Goal: Information Seeking & Learning: Check status

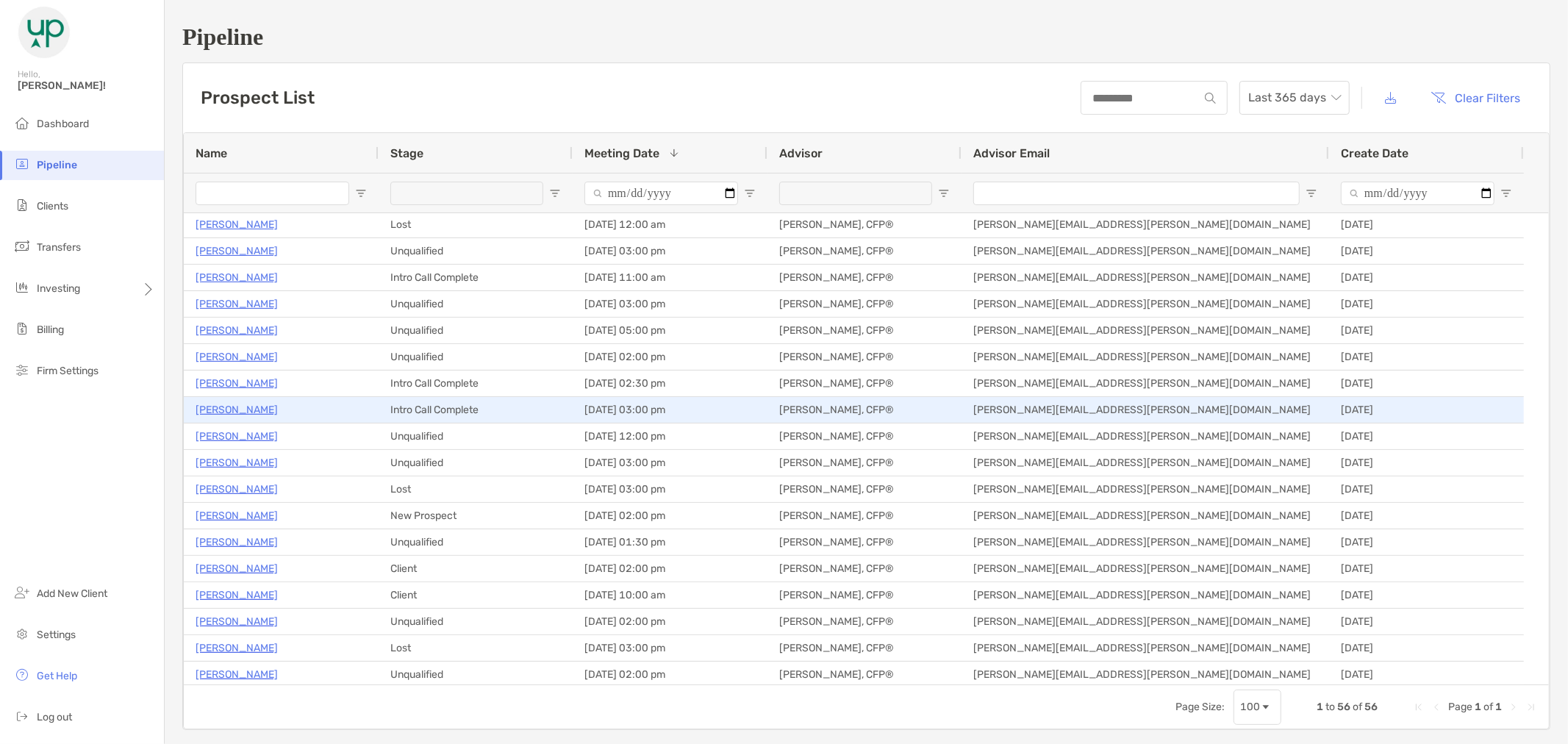
scroll to position [163, 0]
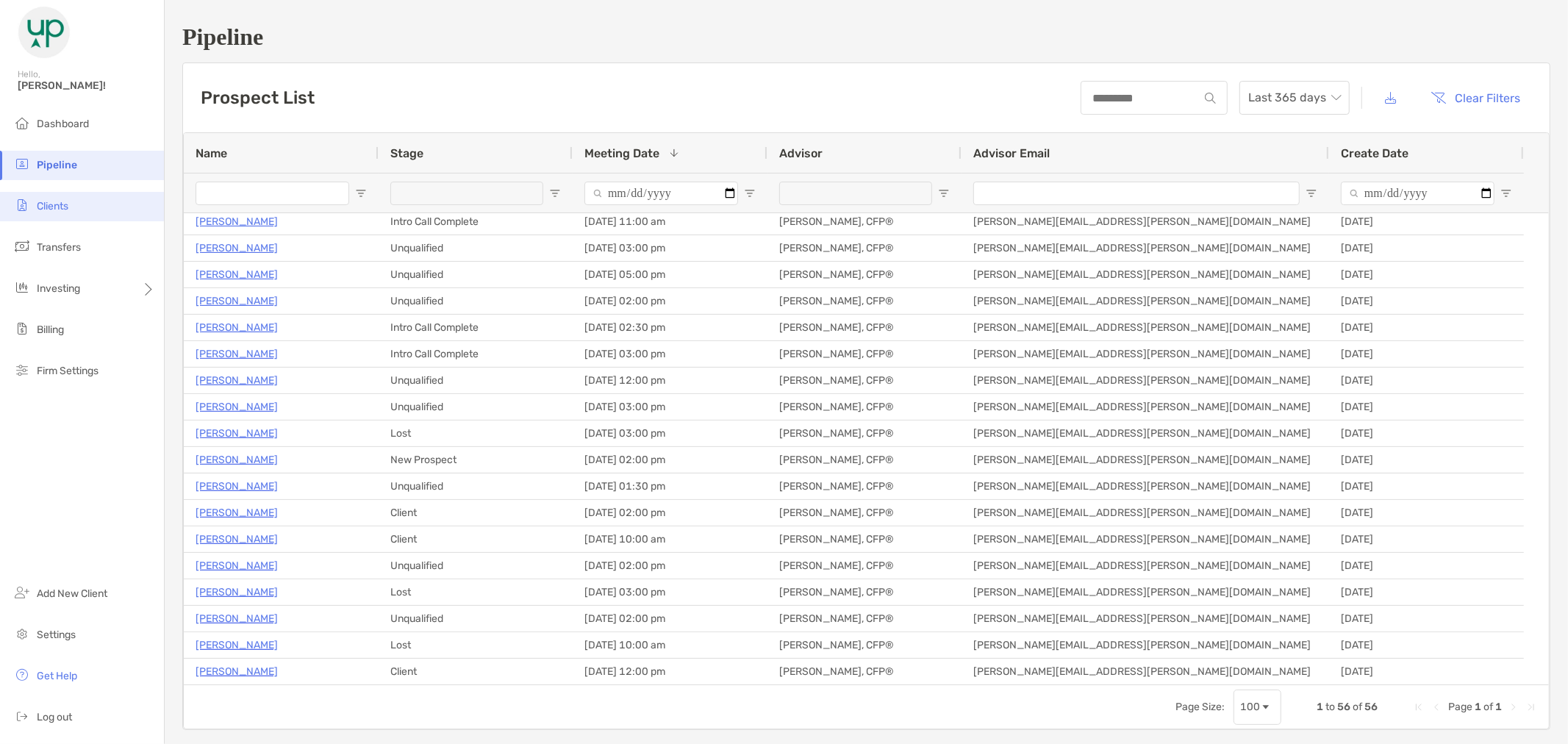
click at [57, 206] on span "Clients" at bounding box center [53, 206] width 32 height 12
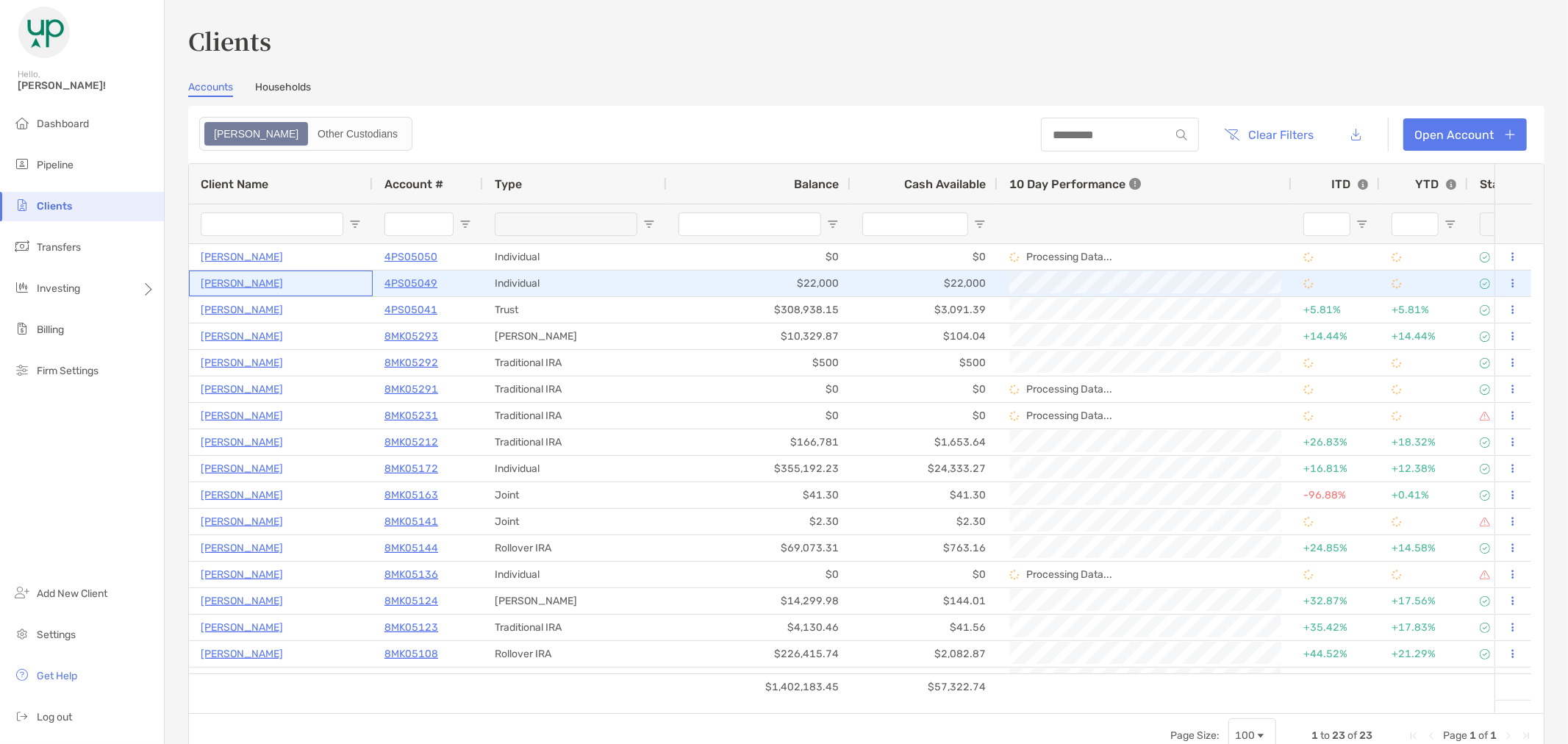
click at [217, 280] on p "[PERSON_NAME]" at bounding box center [241, 283] width 82 height 18
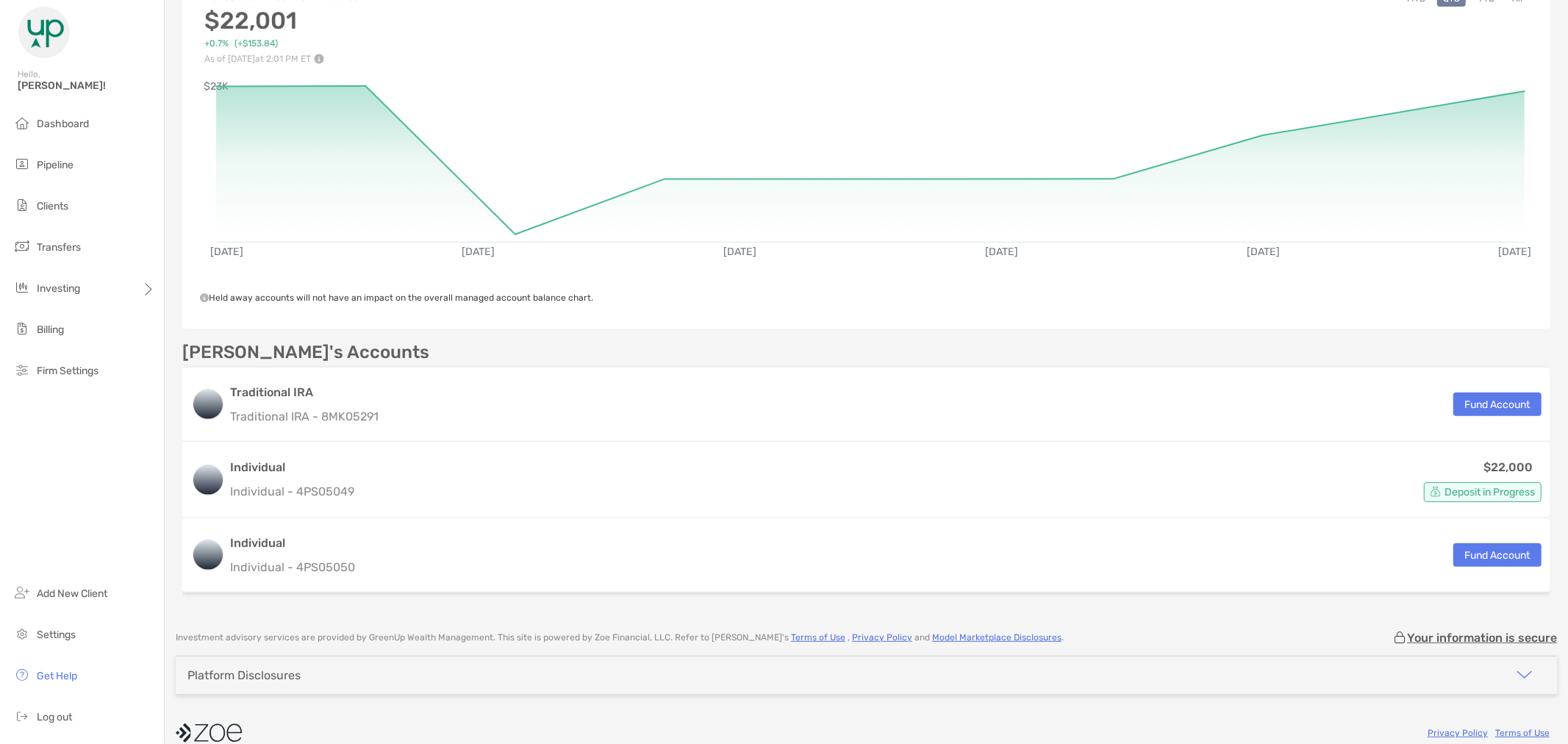
scroll to position [214, 0]
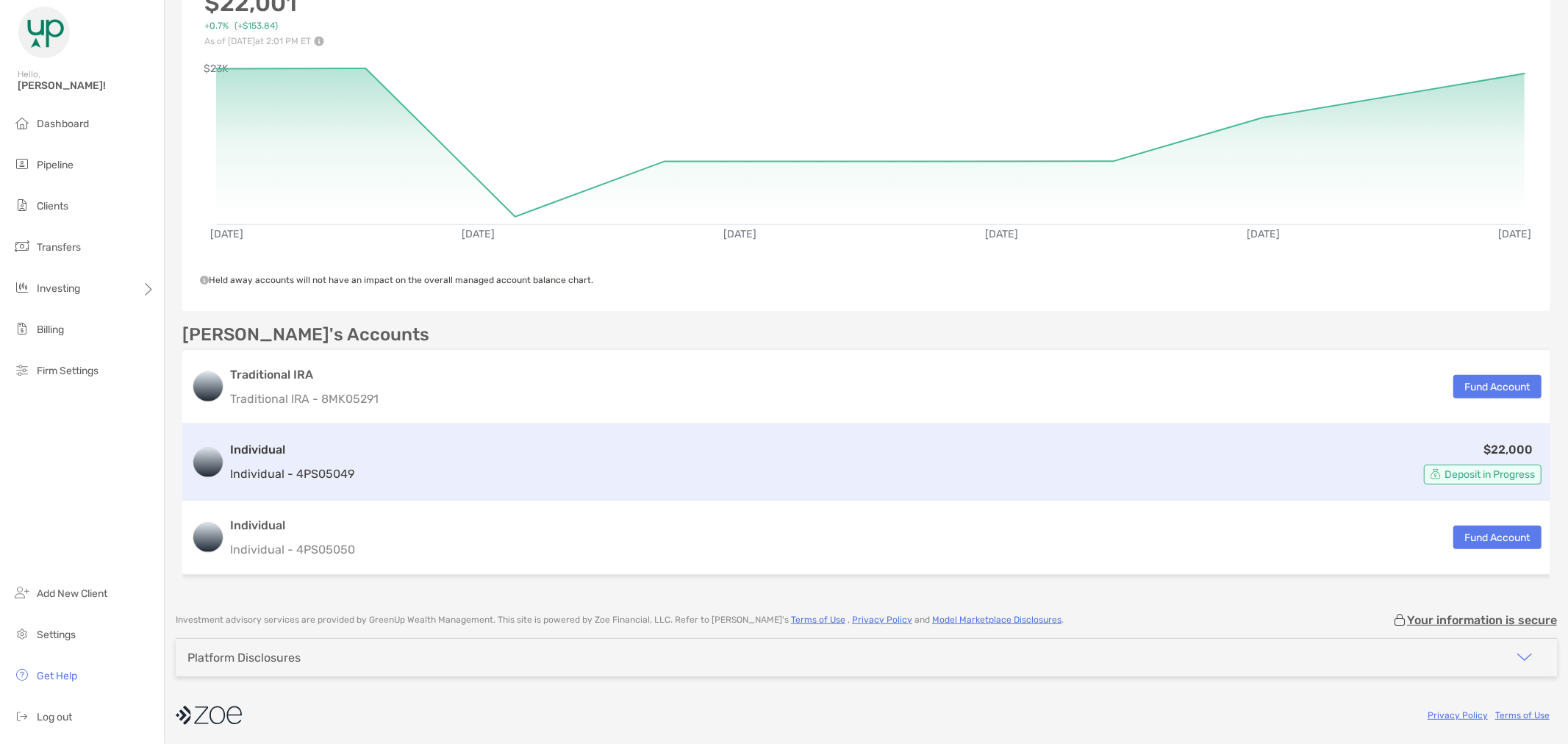
click at [258, 443] on h3 "Individual" at bounding box center [292, 449] width 124 height 17
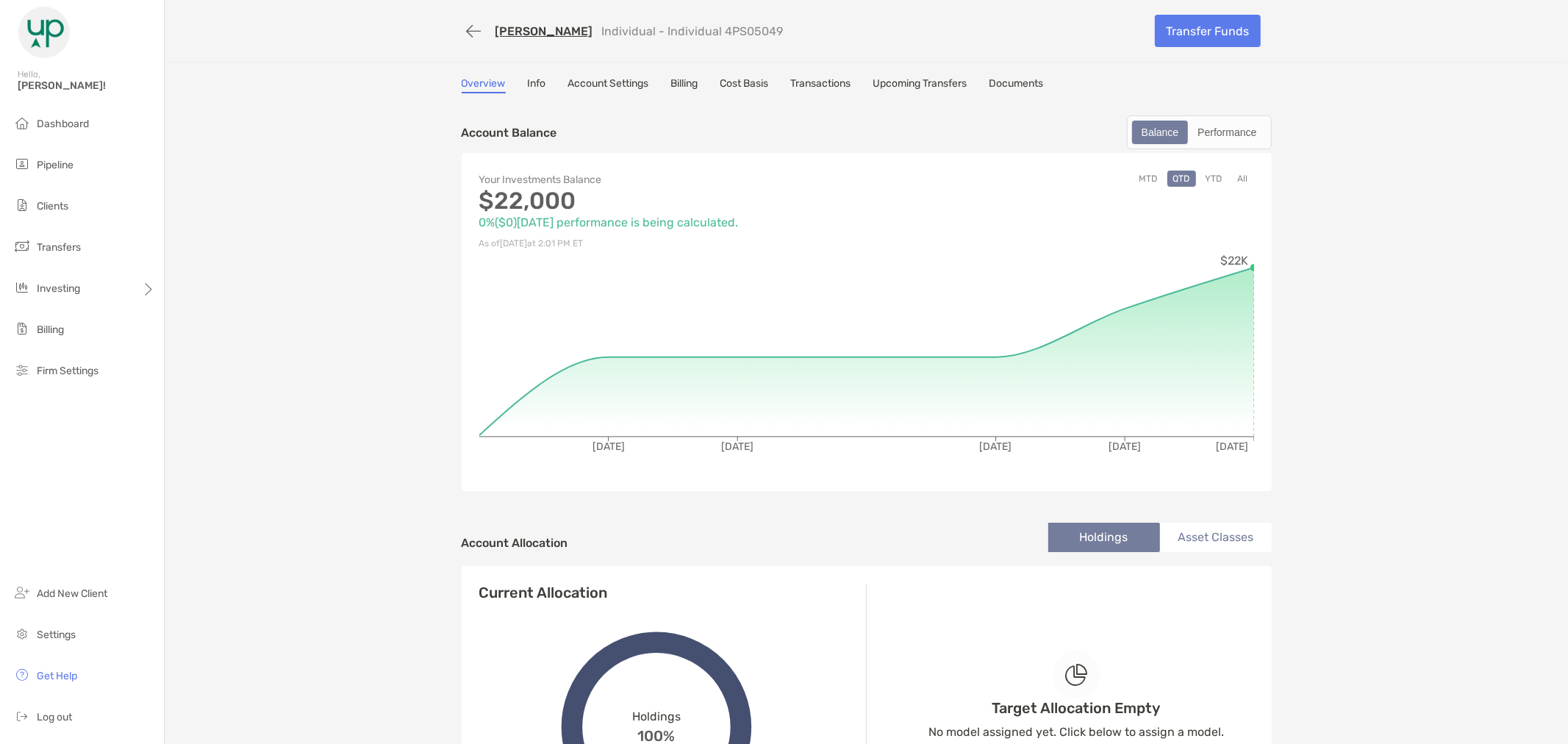
click at [821, 85] on link "Transactions" at bounding box center [821, 85] width 61 height 16
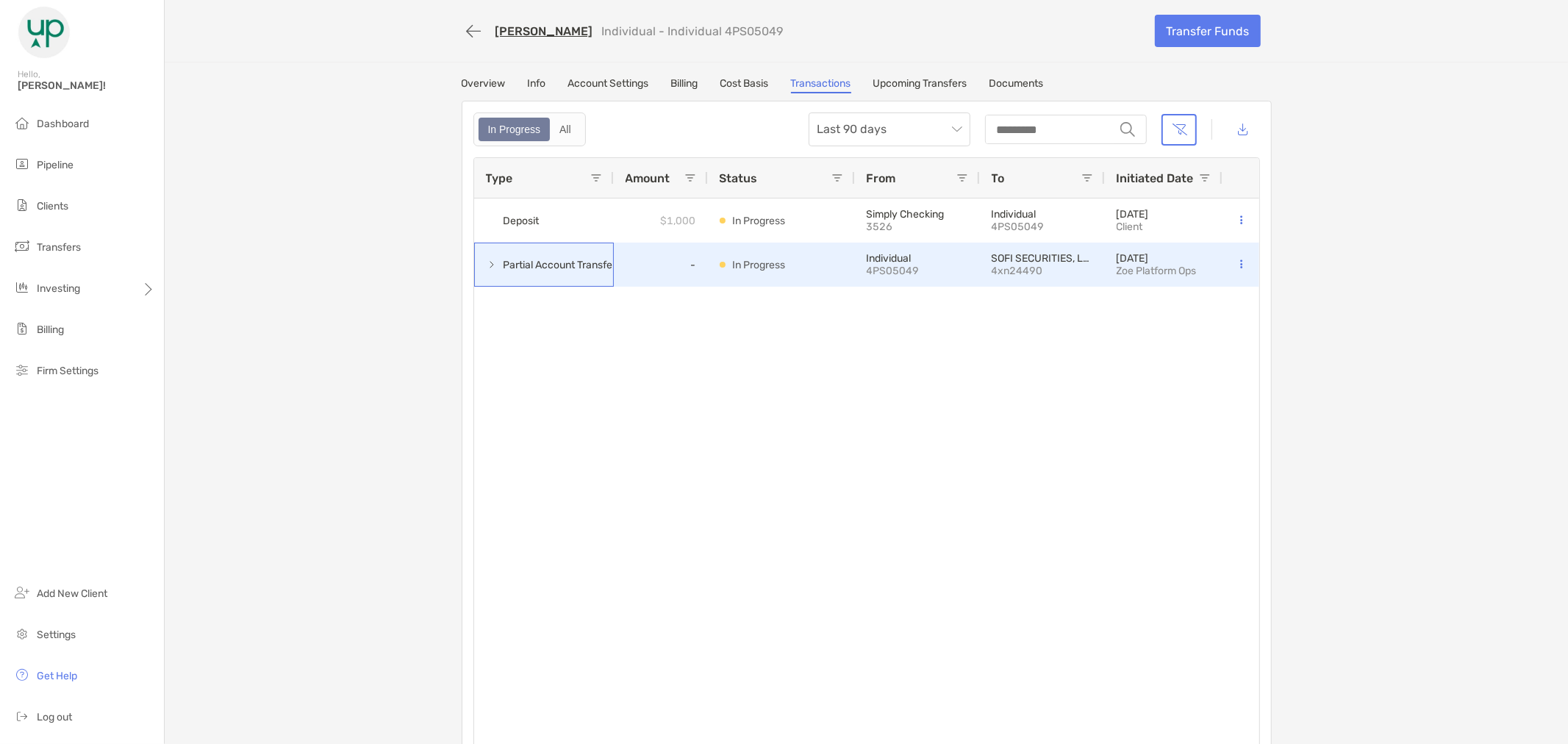
click at [488, 261] on span at bounding box center [492, 264] width 12 height 12
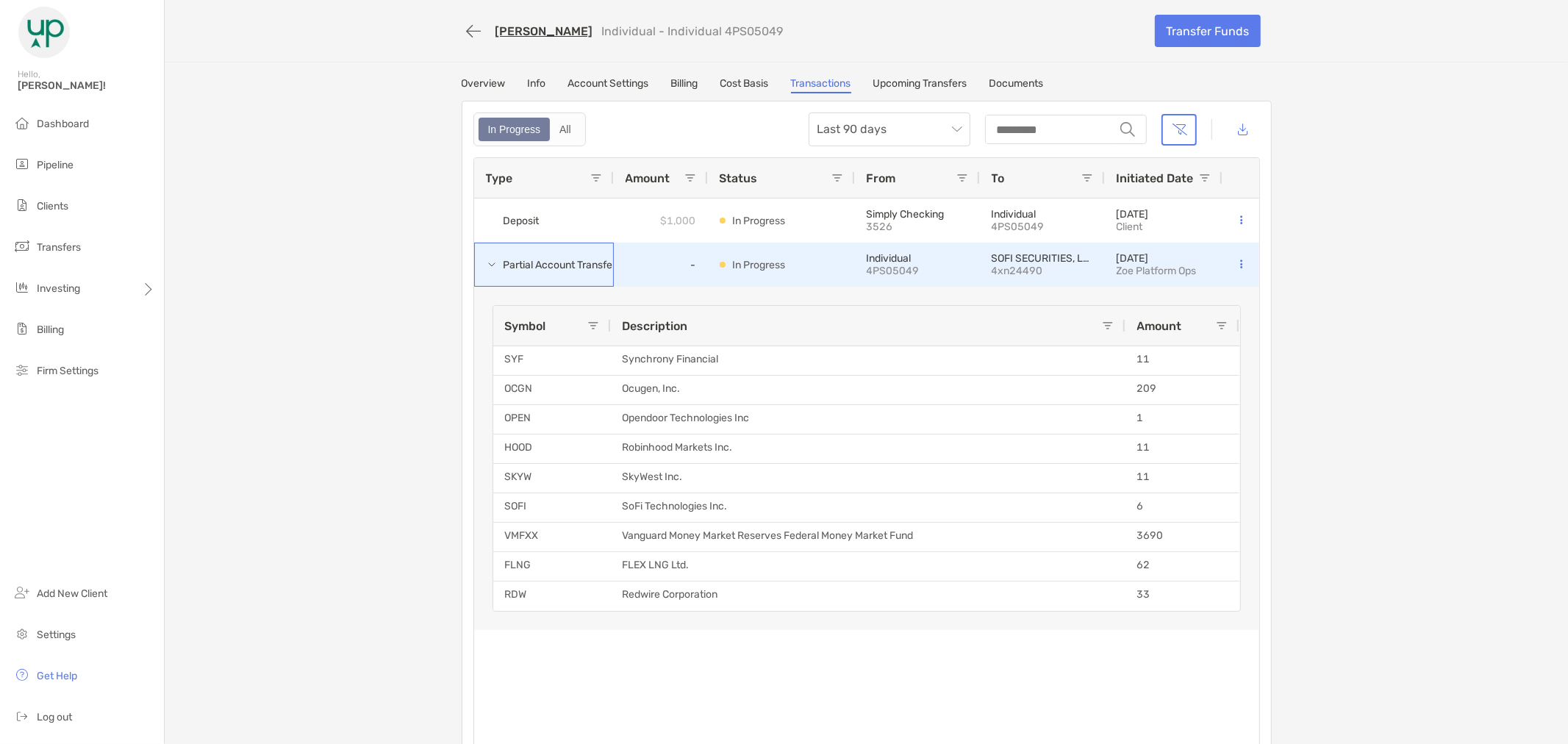
click at [488, 261] on span at bounding box center [492, 264] width 12 height 12
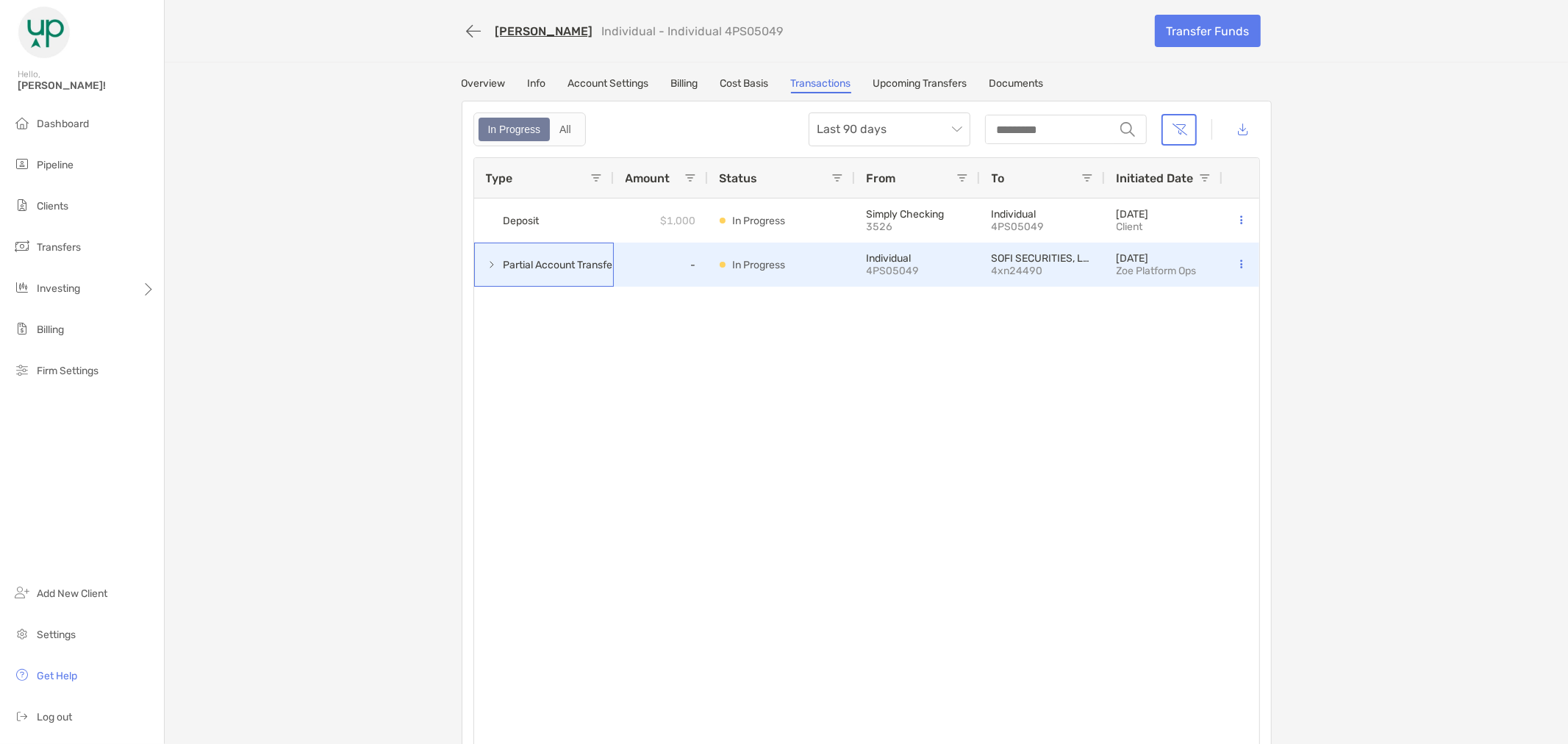
click at [488, 263] on span at bounding box center [492, 264] width 12 height 12
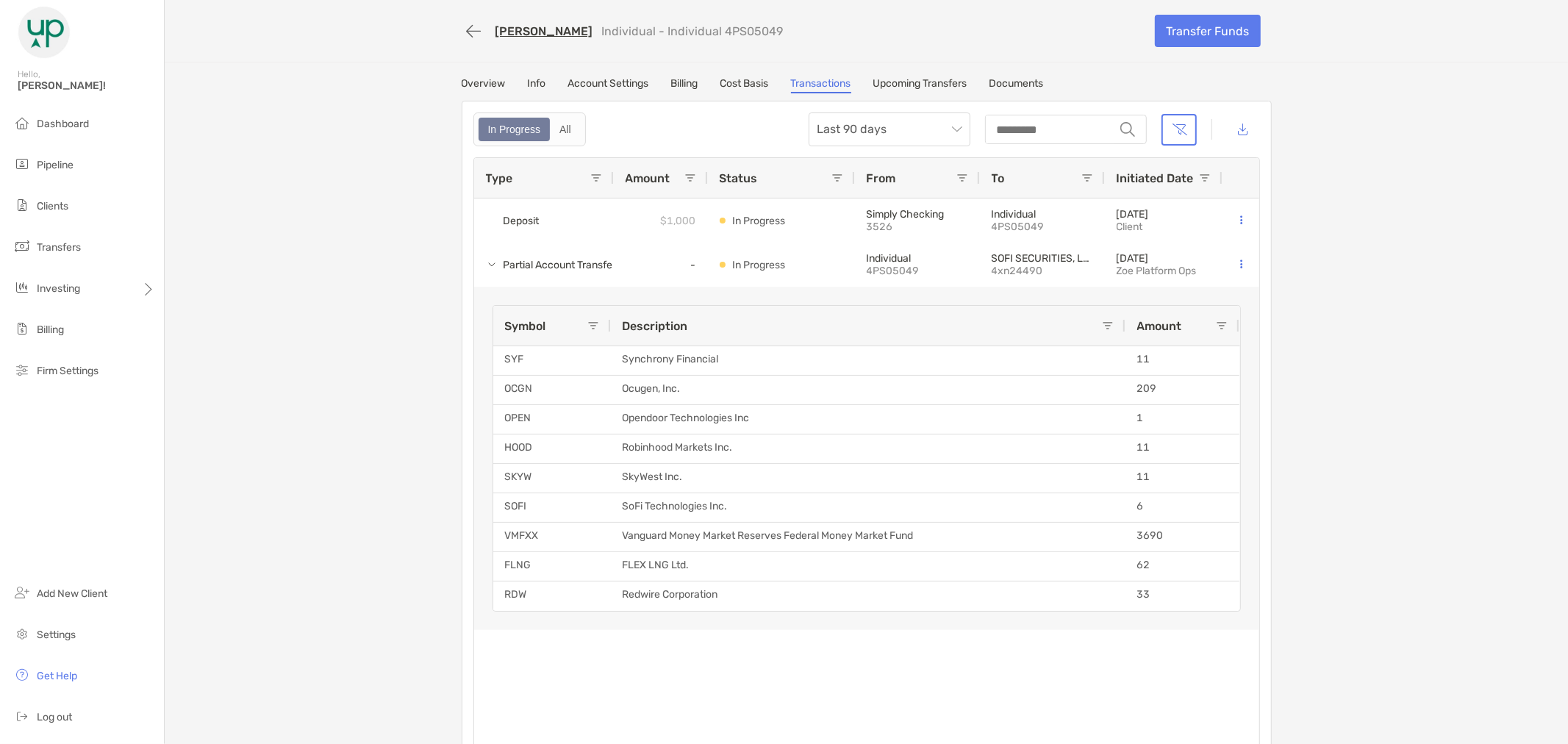
click at [465, 83] on link "Overview" at bounding box center [483, 85] width 44 height 16
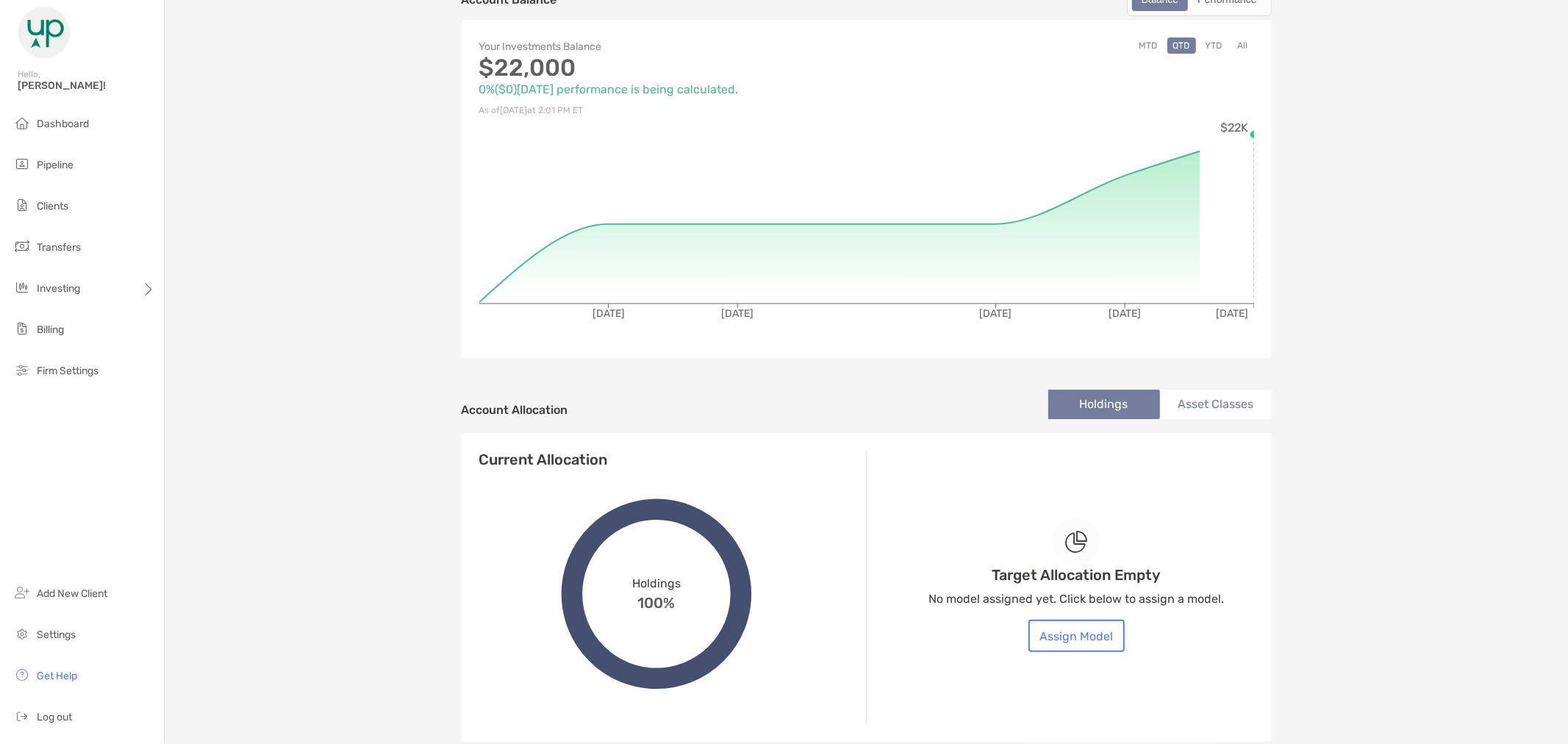
scroll to position [327, 0]
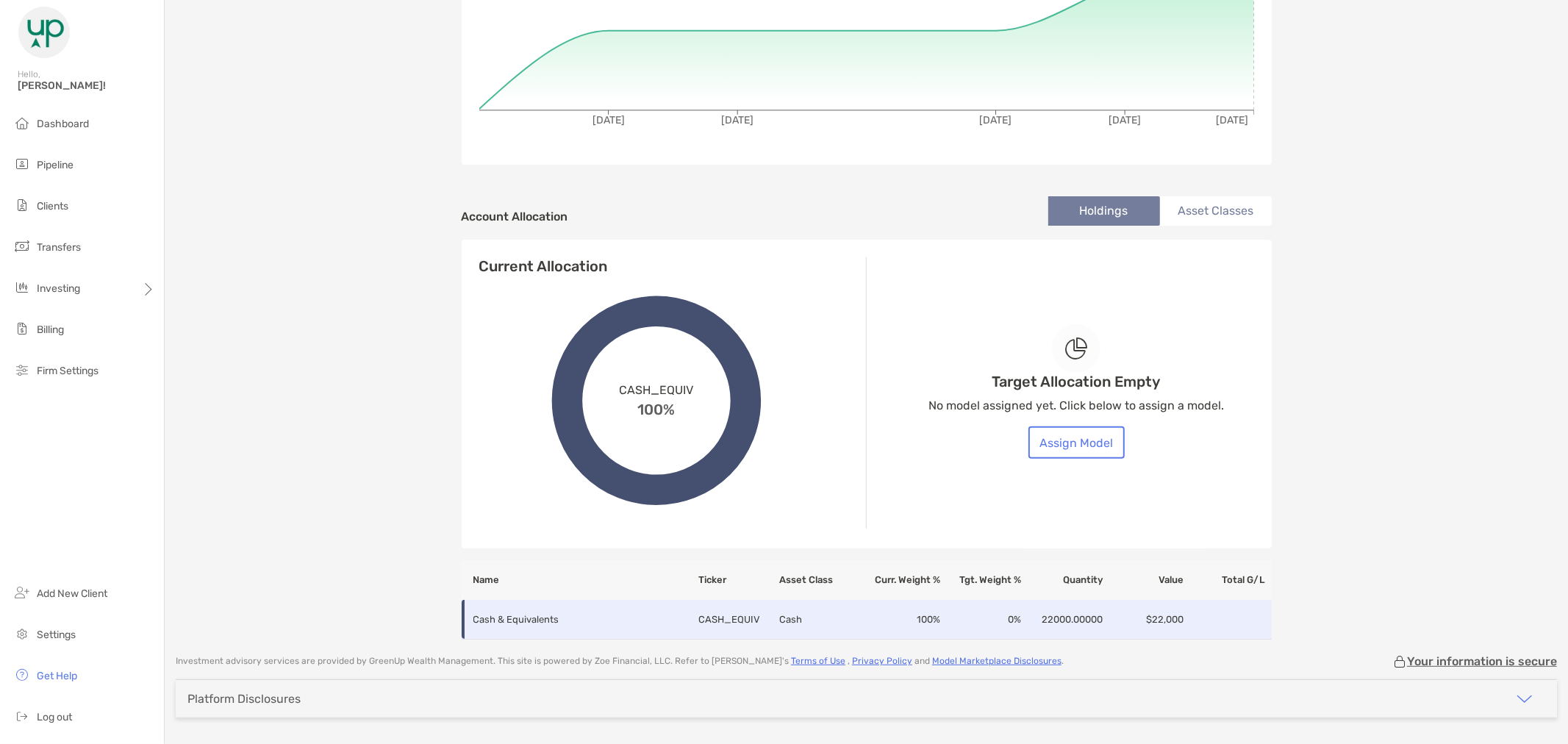
click at [819, 622] on td "Cash" at bounding box center [819, 620] width 81 height 40
click at [519, 616] on p "Cash & Equivalents" at bounding box center [577, 619] width 206 height 18
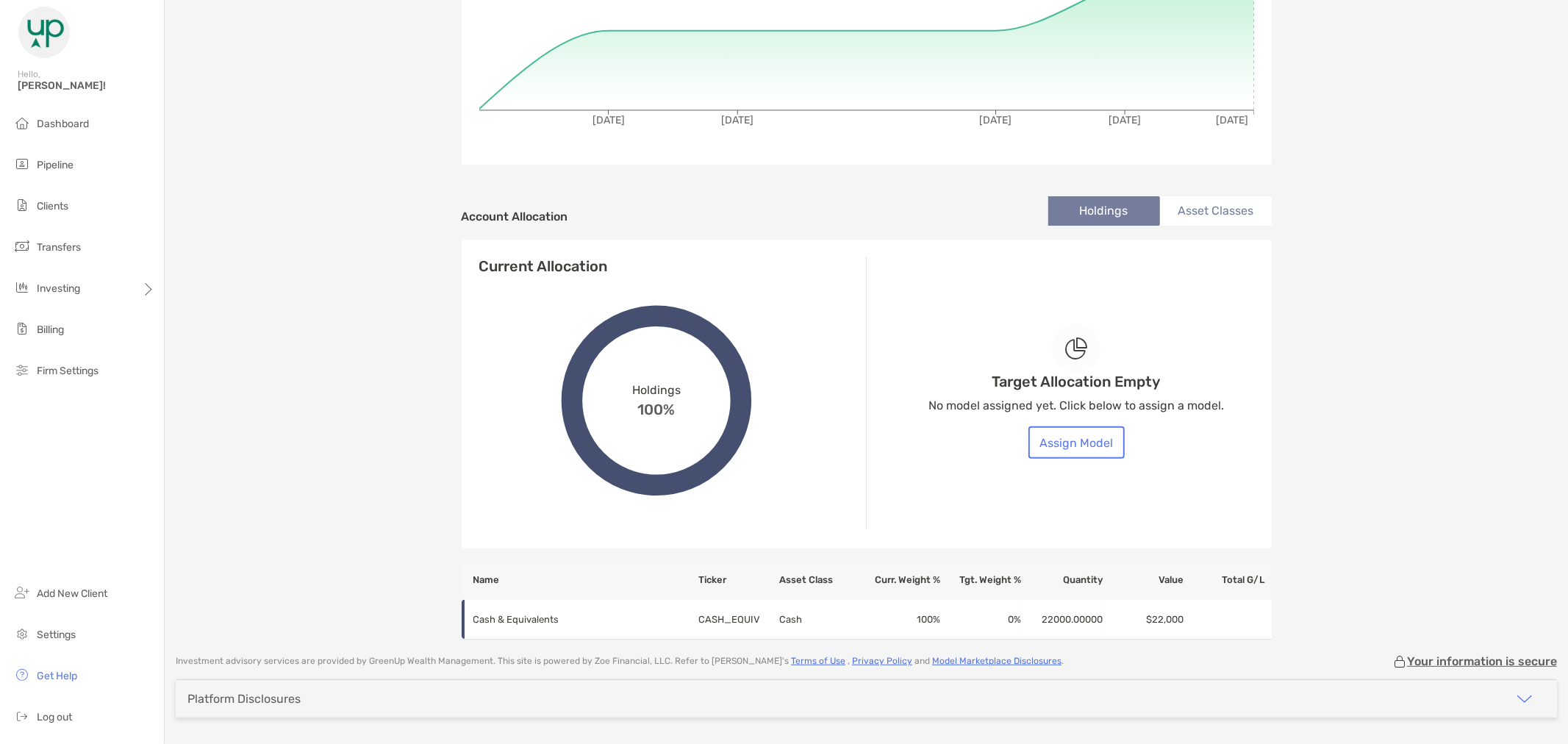
scroll to position [245, 0]
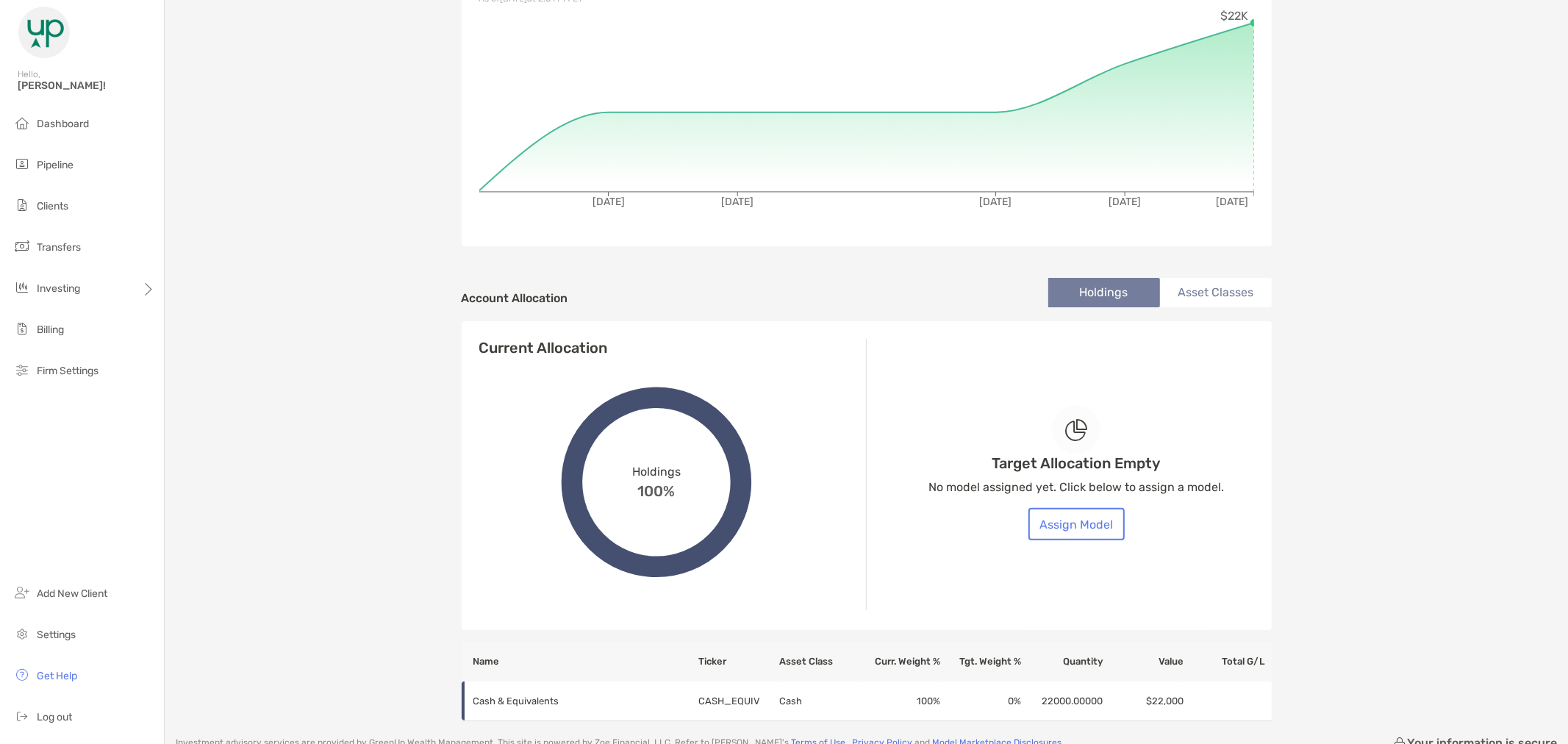
click at [1216, 277] on li "Asset Classes" at bounding box center [1215, 292] width 112 height 29
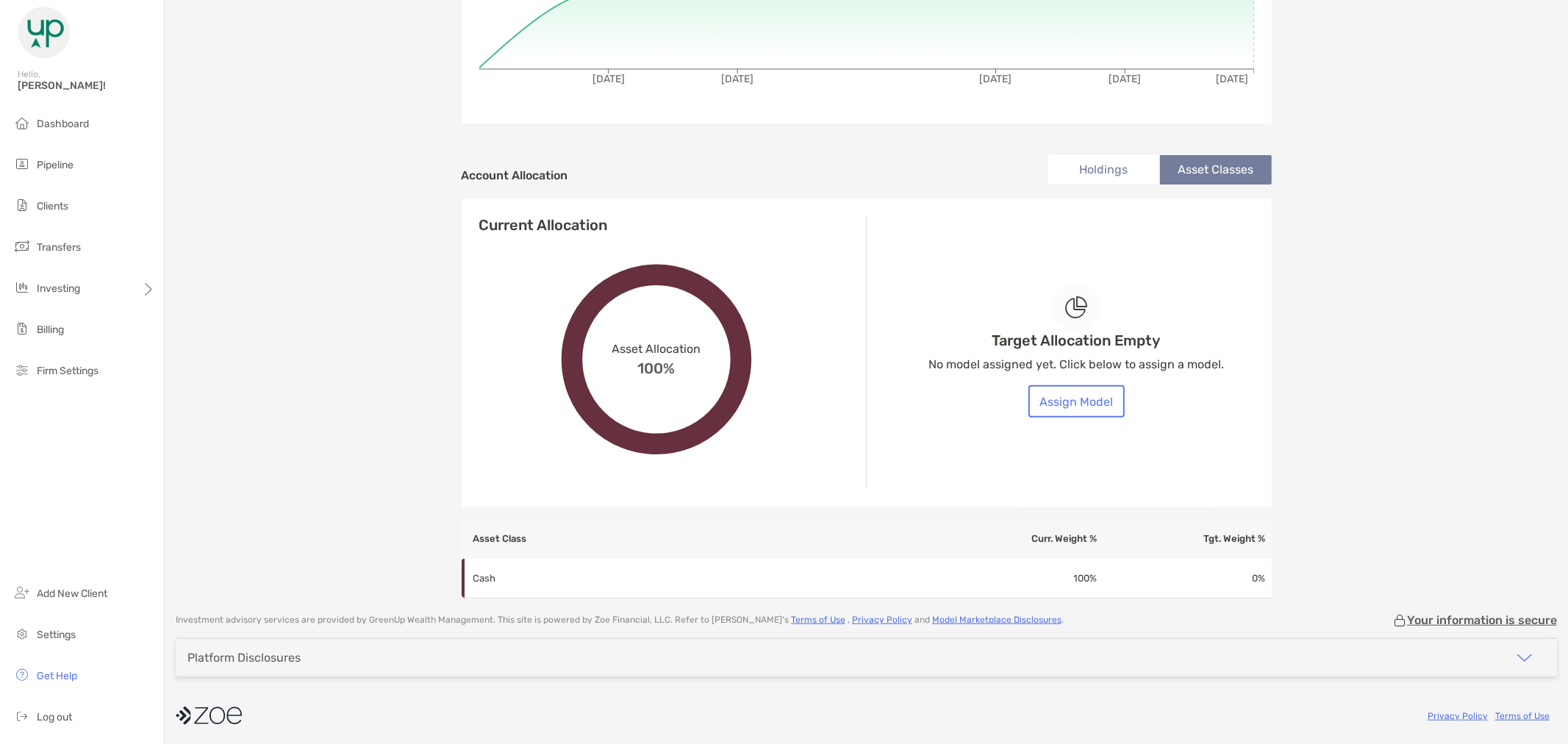
scroll to position [369, 0]
click at [1074, 168] on li "Holdings" at bounding box center [1104, 169] width 112 height 29
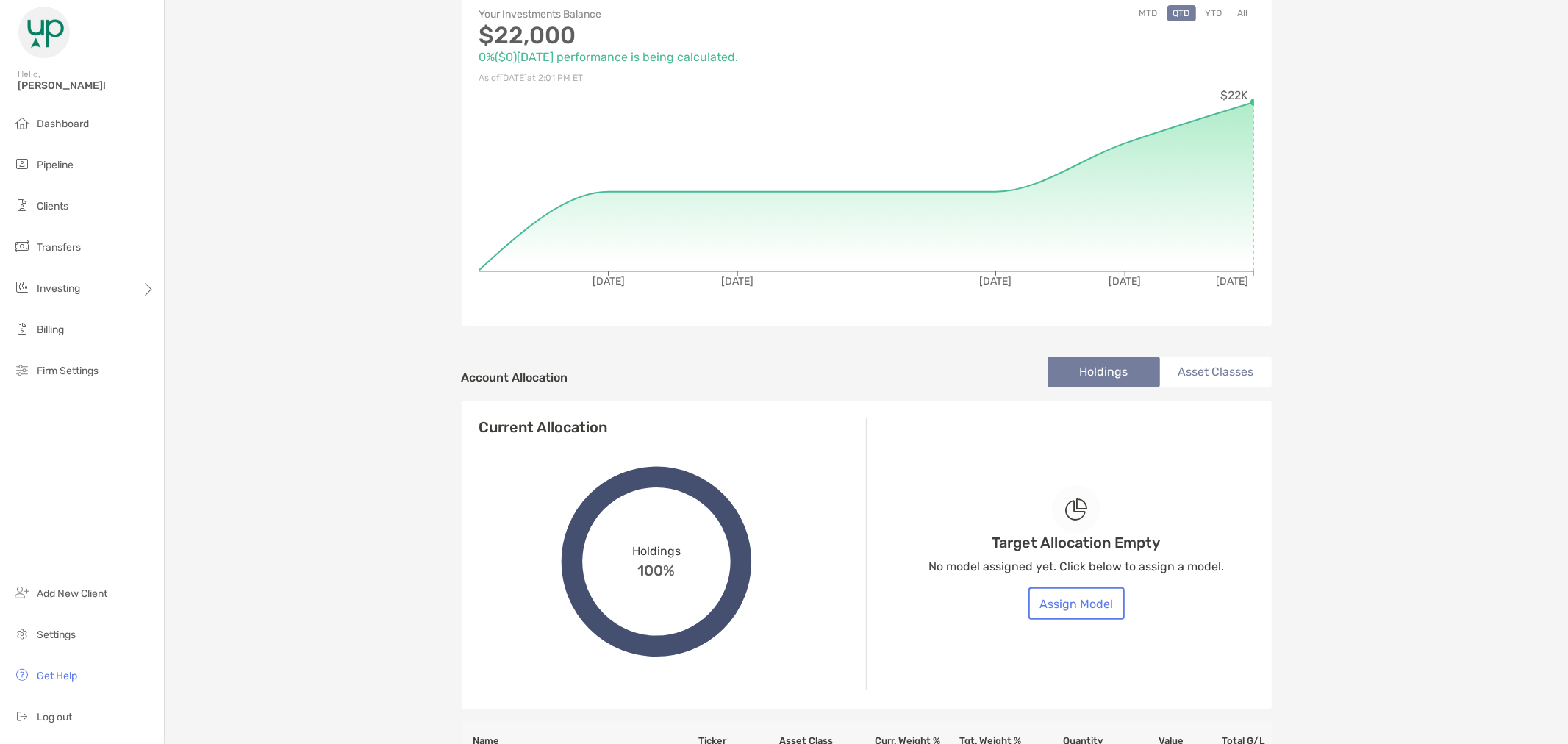
scroll to position [0, 0]
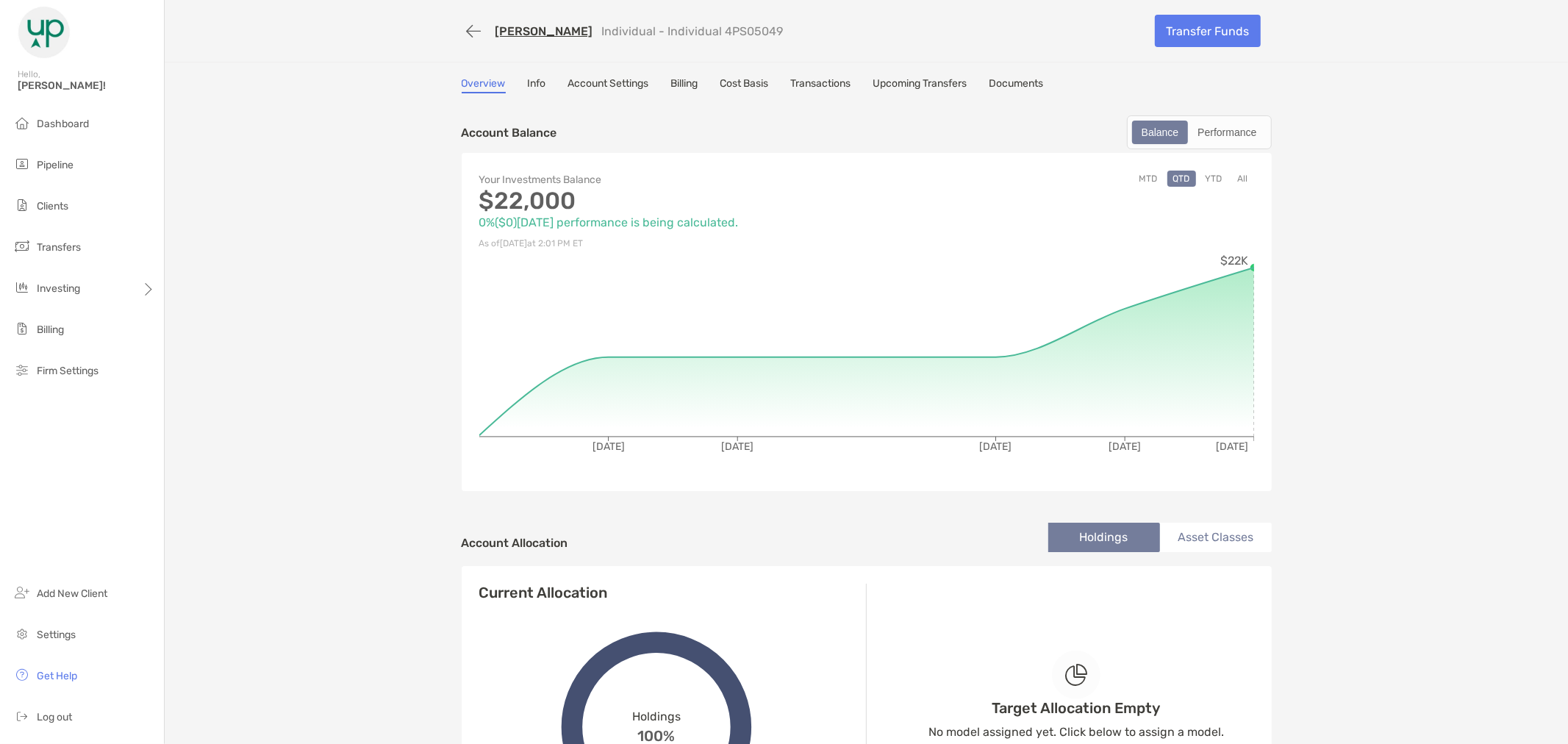
click at [805, 83] on link "Transactions" at bounding box center [821, 85] width 61 height 16
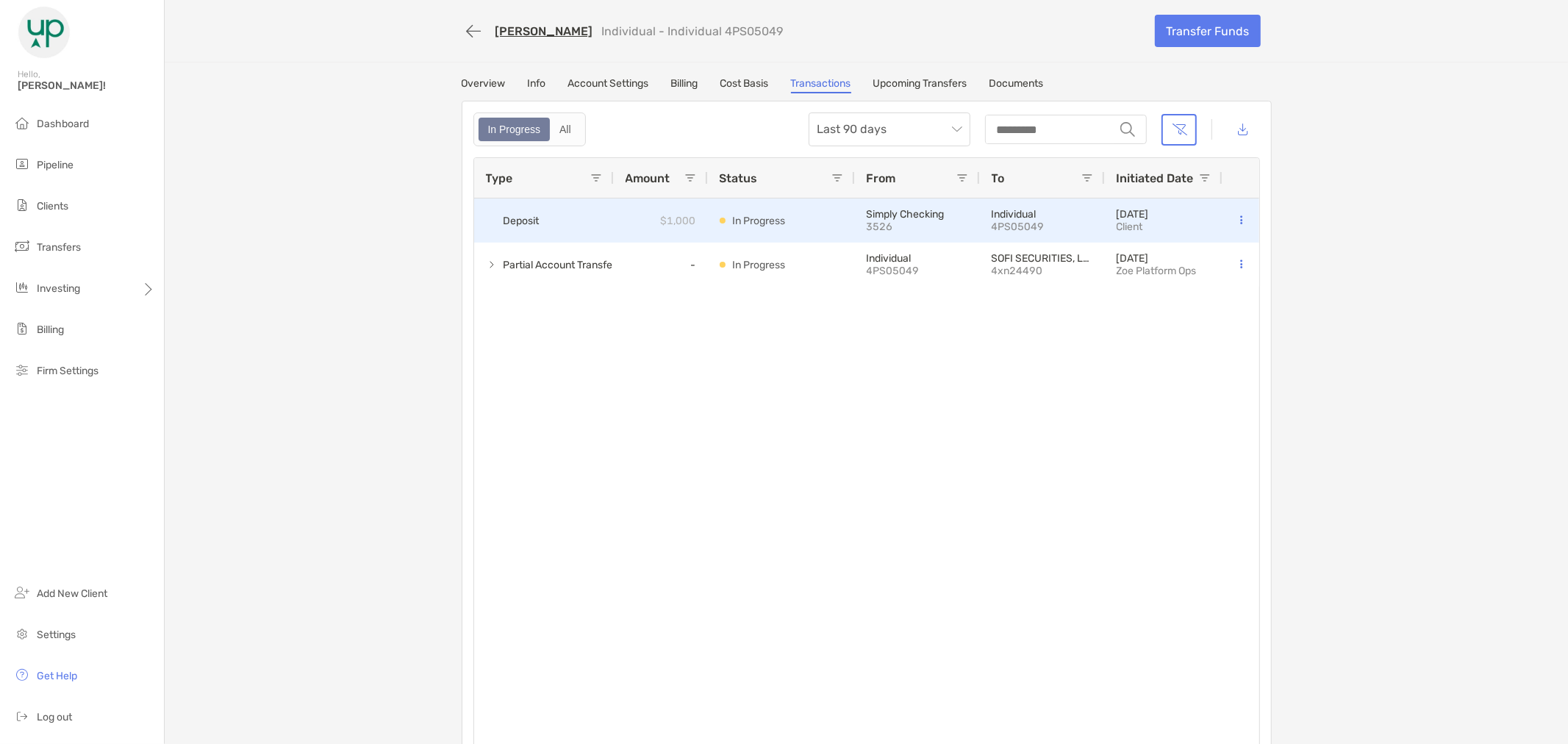
click at [504, 212] on span "Deposit" at bounding box center [522, 221] width 36 height 24
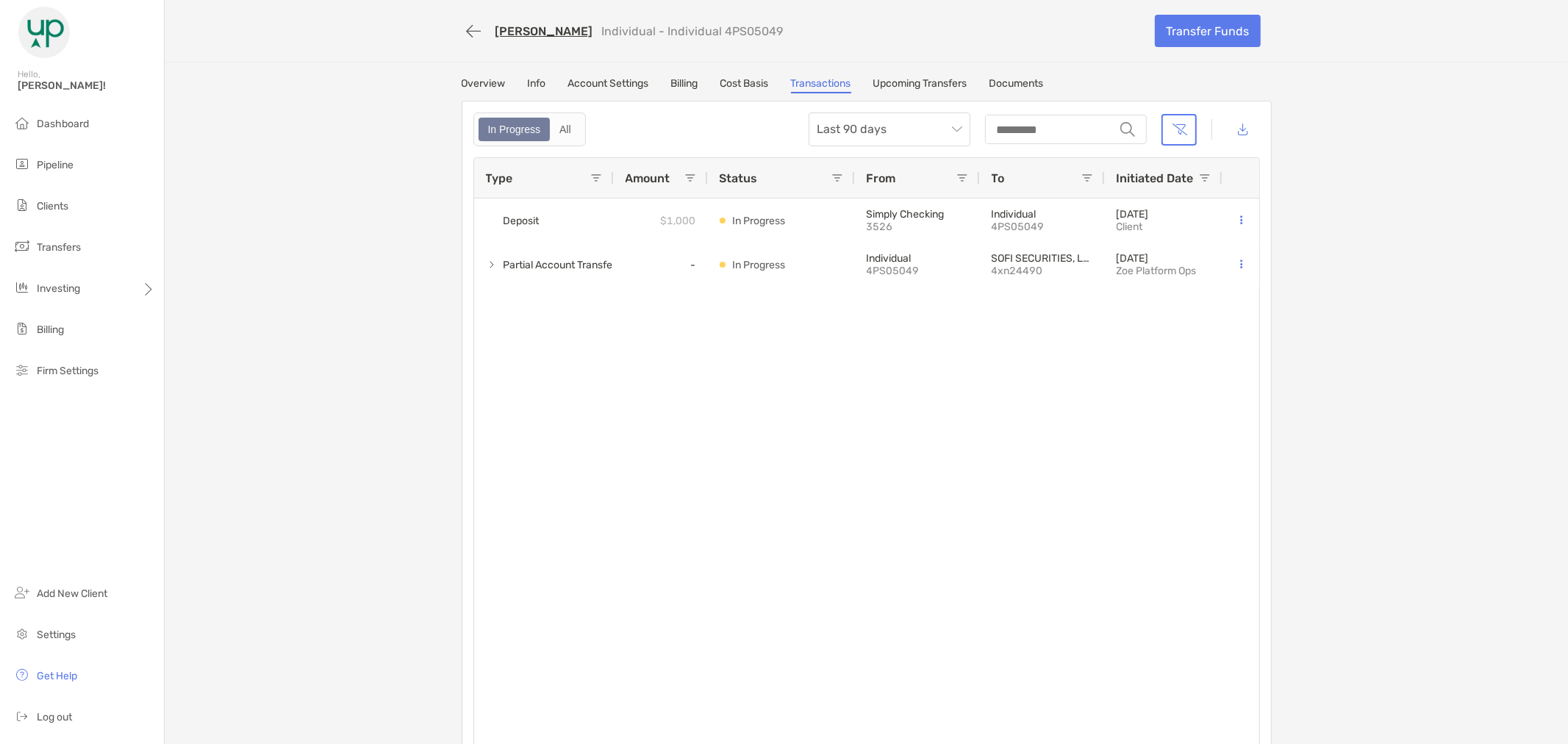
click at [927, 86] on link "Upcoming Transfers" at bounding box center [920, 85] width 94 height 16
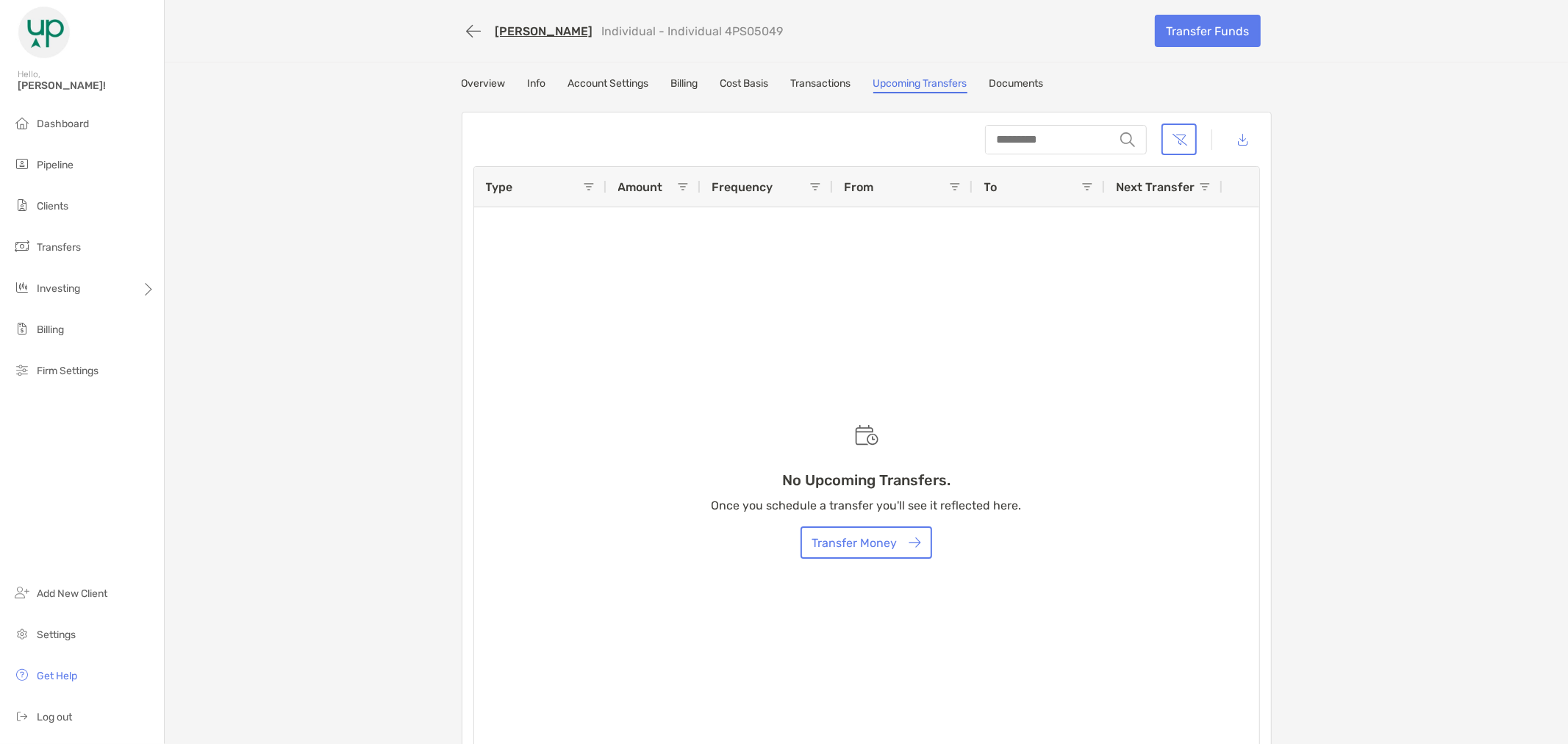
click at [827, 86] on link "Transactions" at bounding box center [821, 85] width 61 height 16
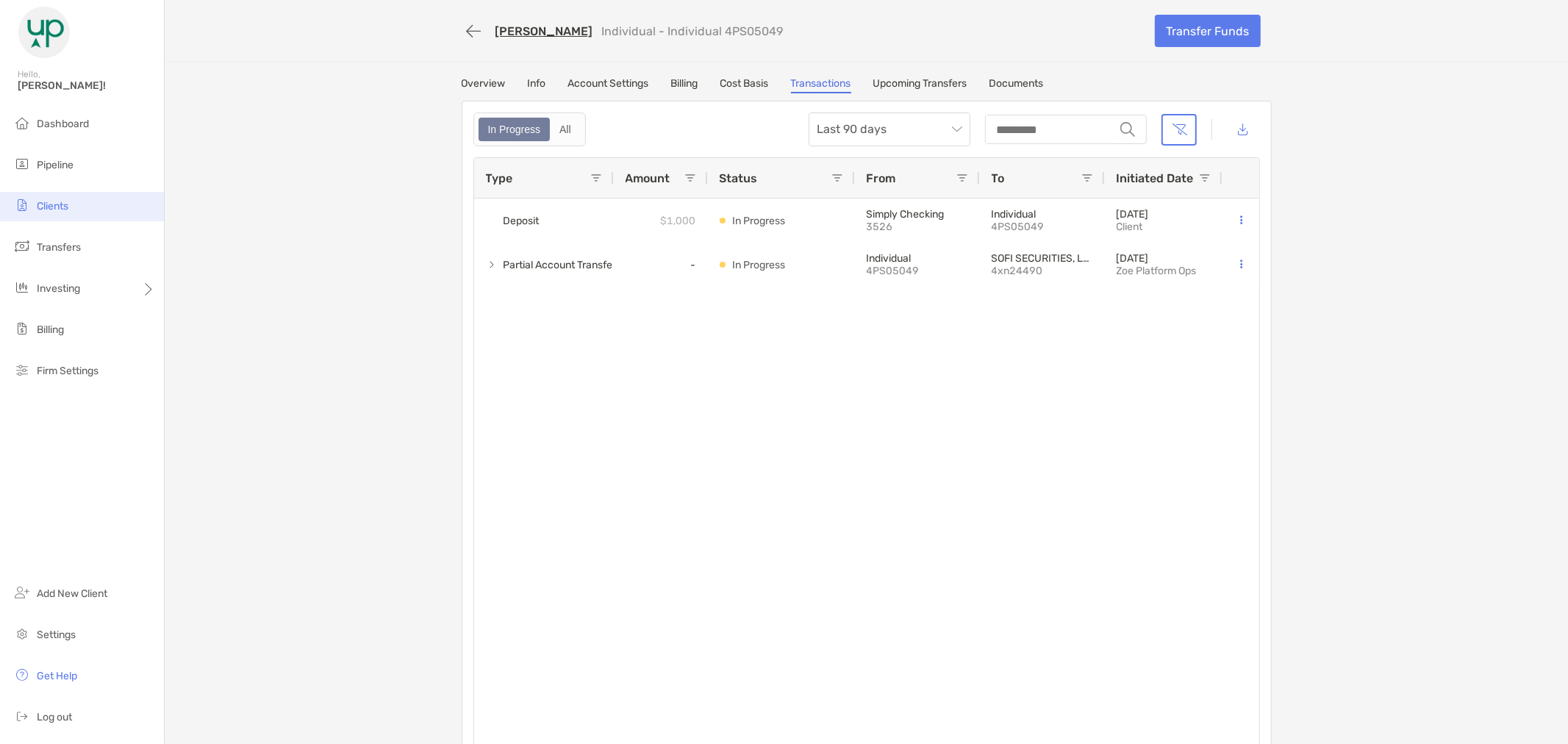
click at [78, 212] on li "Clients" at bounding box center [82, 207] width 164 height 29
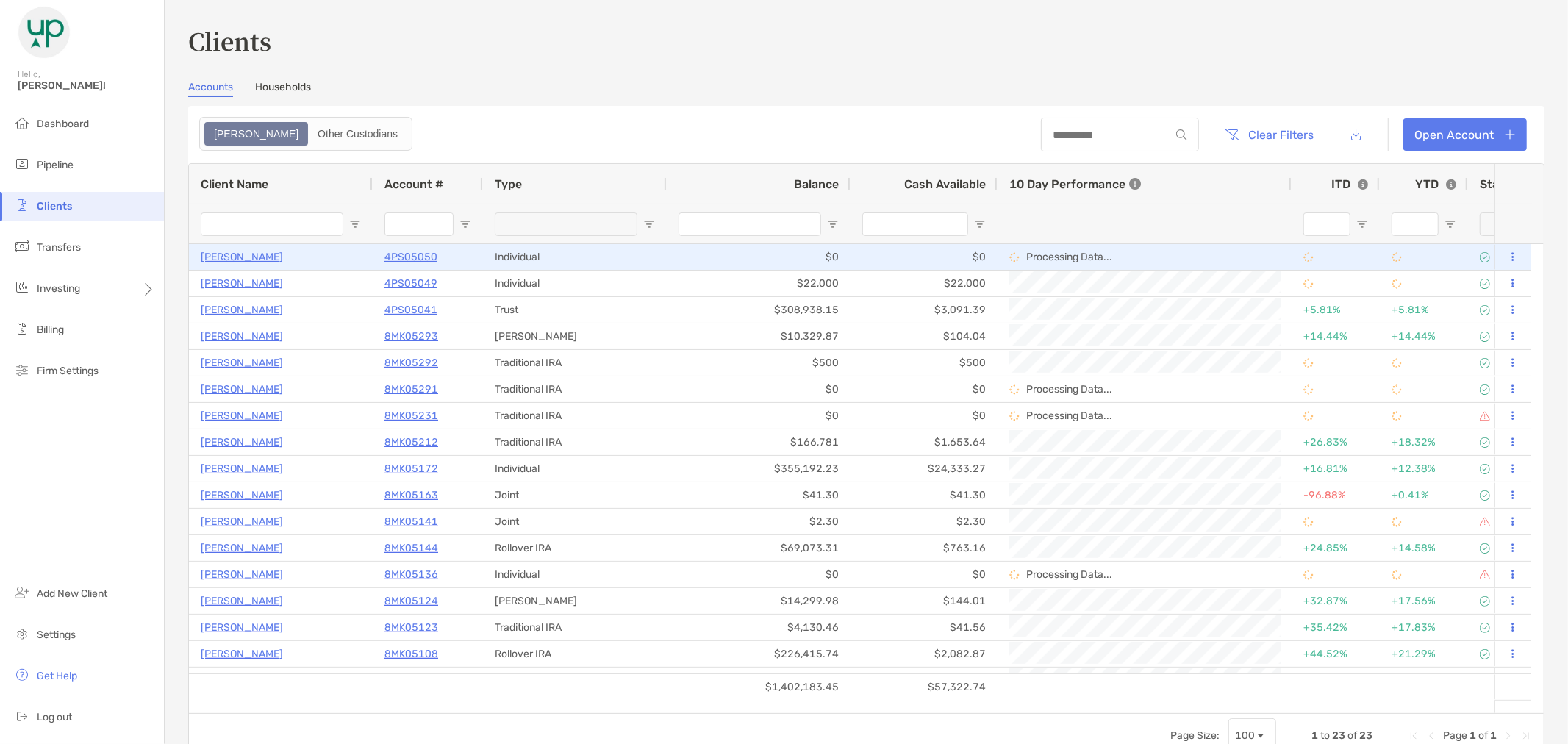
click at [233, 256] on p "[PERSON_NAME]" at bounding box center [241, 257] width 82 height 18
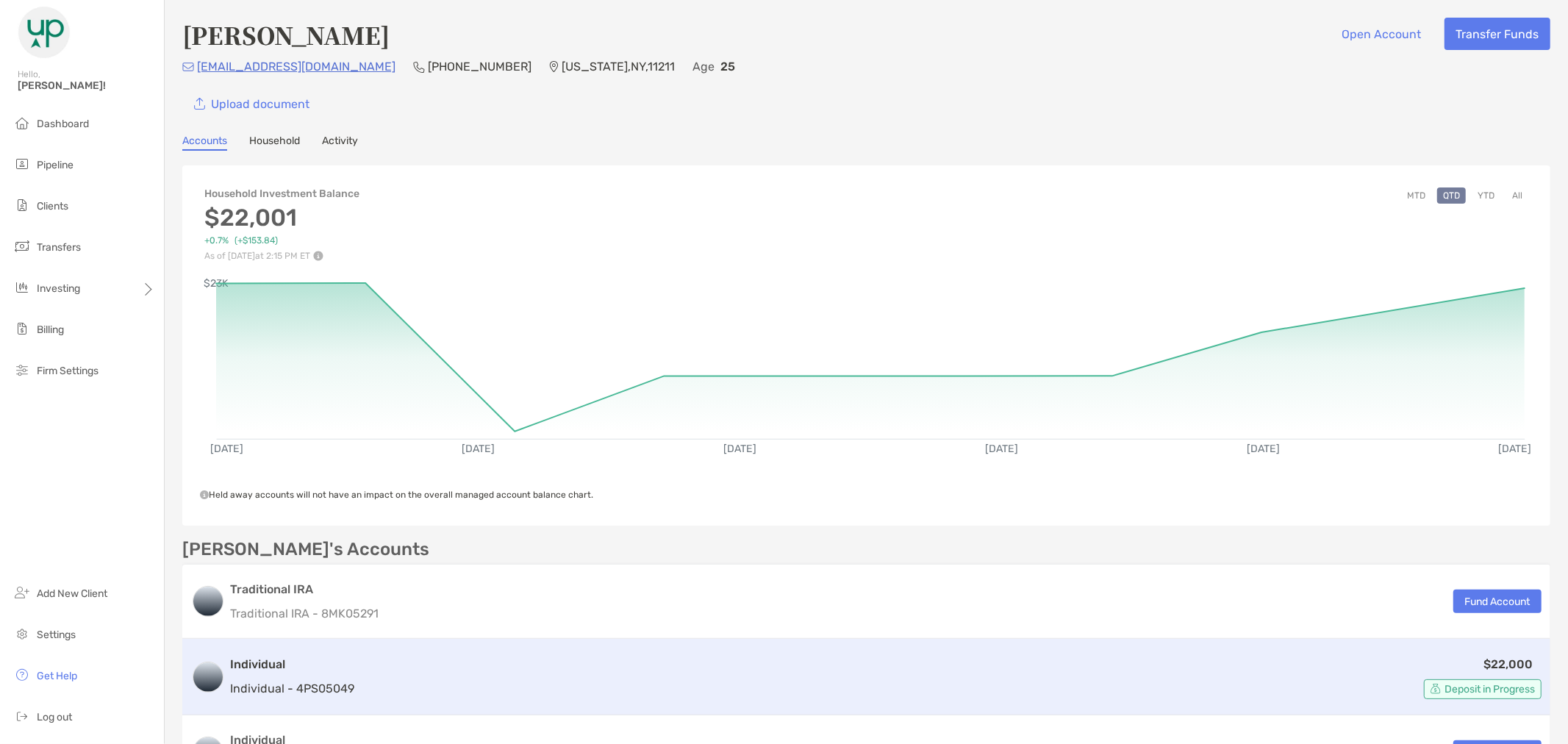
click at [282, 660] on h3 "Individual" at bounding box center [292, 665] width 124 height 17
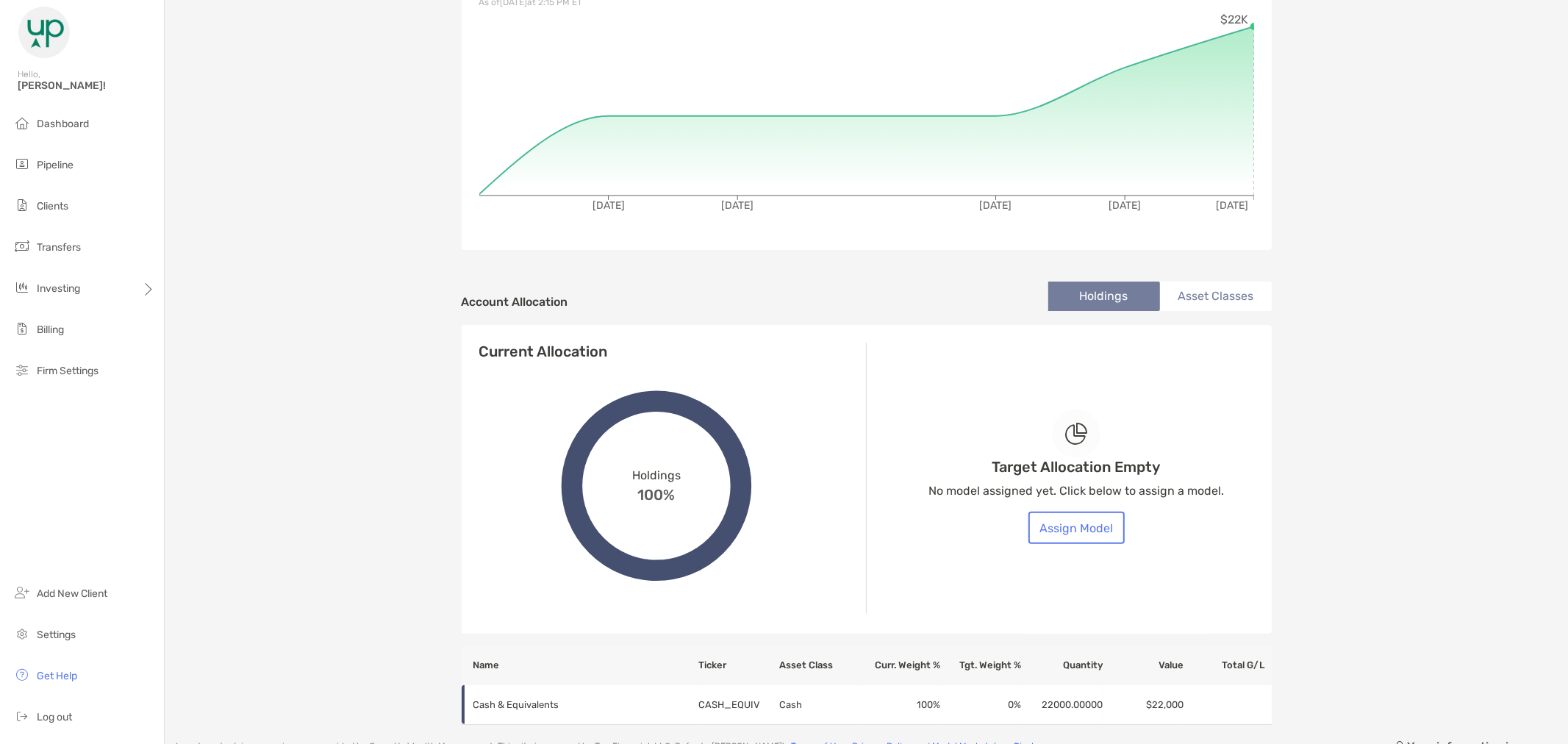
scroll to position [245, 0]
